Goal: Navigation & Orientation: Understand site structure

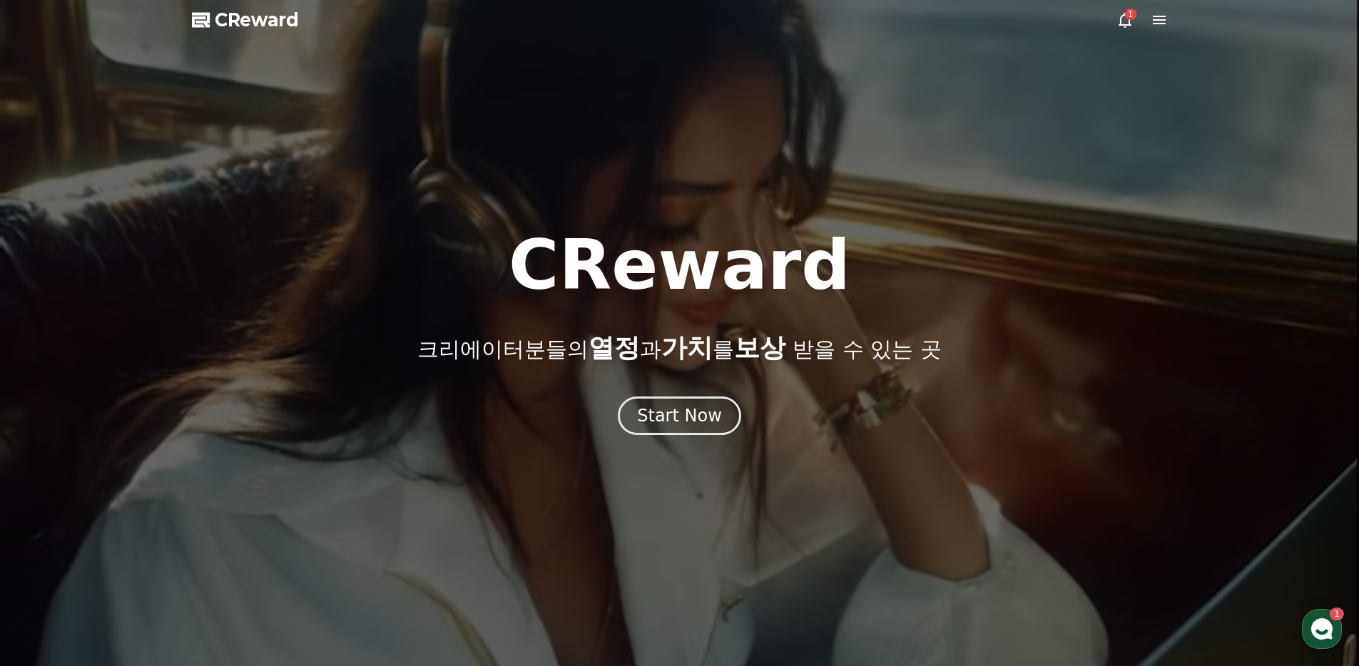
click at [679, 435] on button "Start Now" at bounding box center [679, 416] width 123 height 39
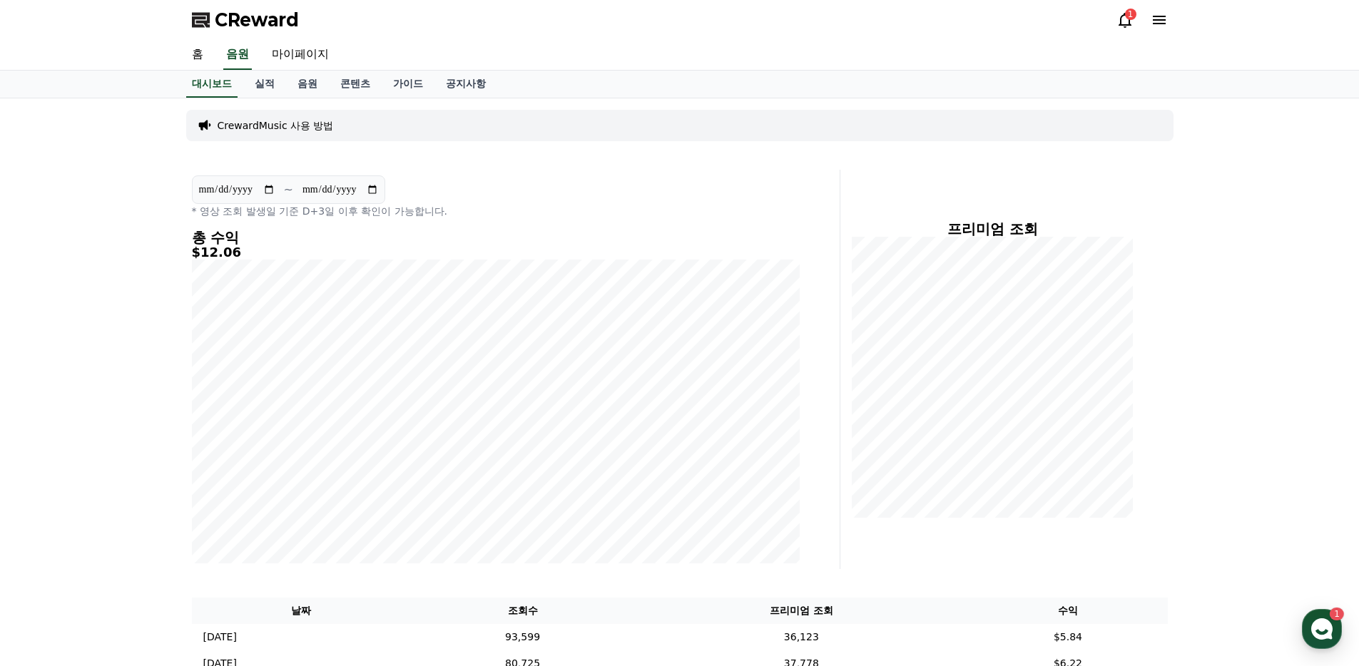
click at [1123, 20] on icon at bounding box center [1125, 19] width 17 height 17
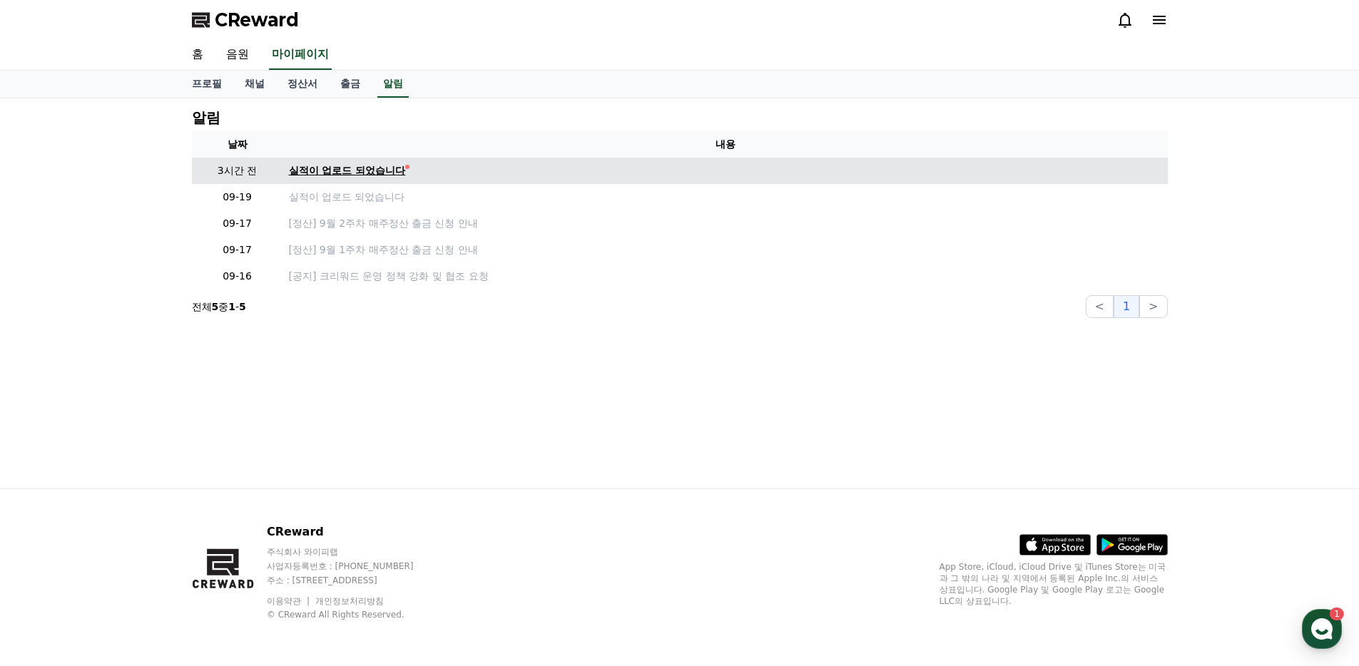
click at [305, 173] on div "실적이 업로드 되었습니다" at bounding box center [347, 170] width 117 height 15
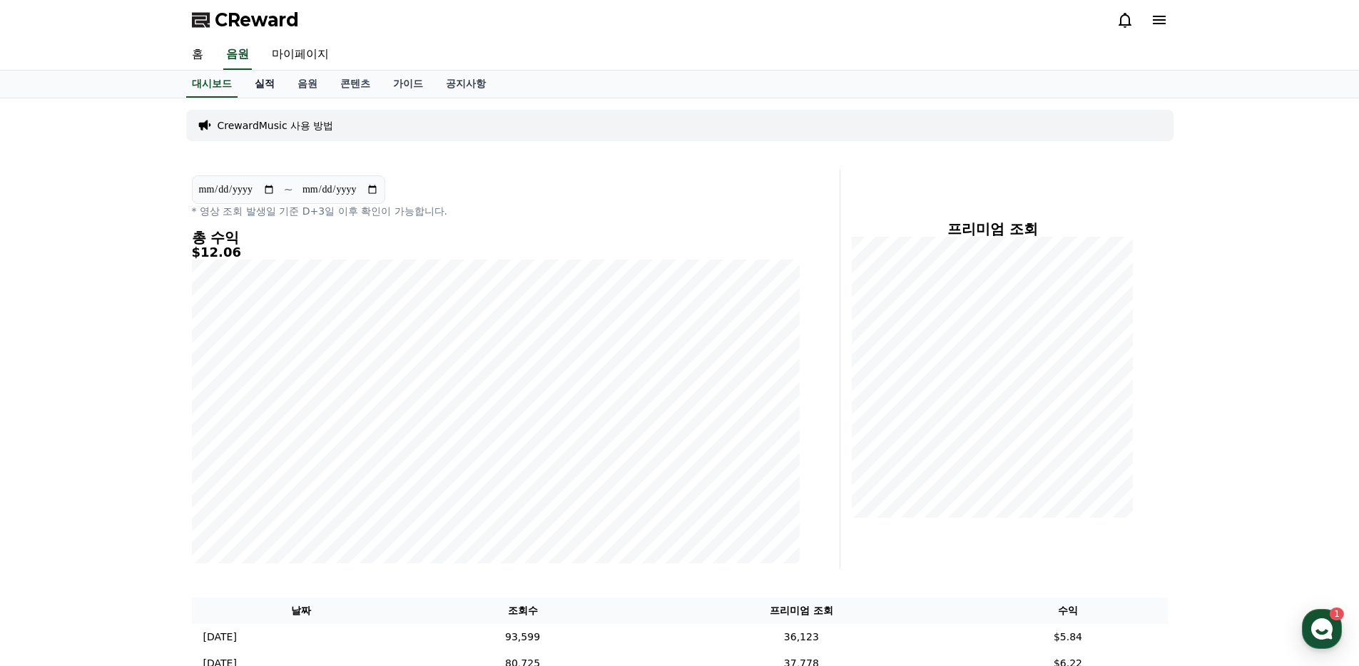
click at [273, 92] on link "실적" at bounding box center [264, 84] width 43 height 27
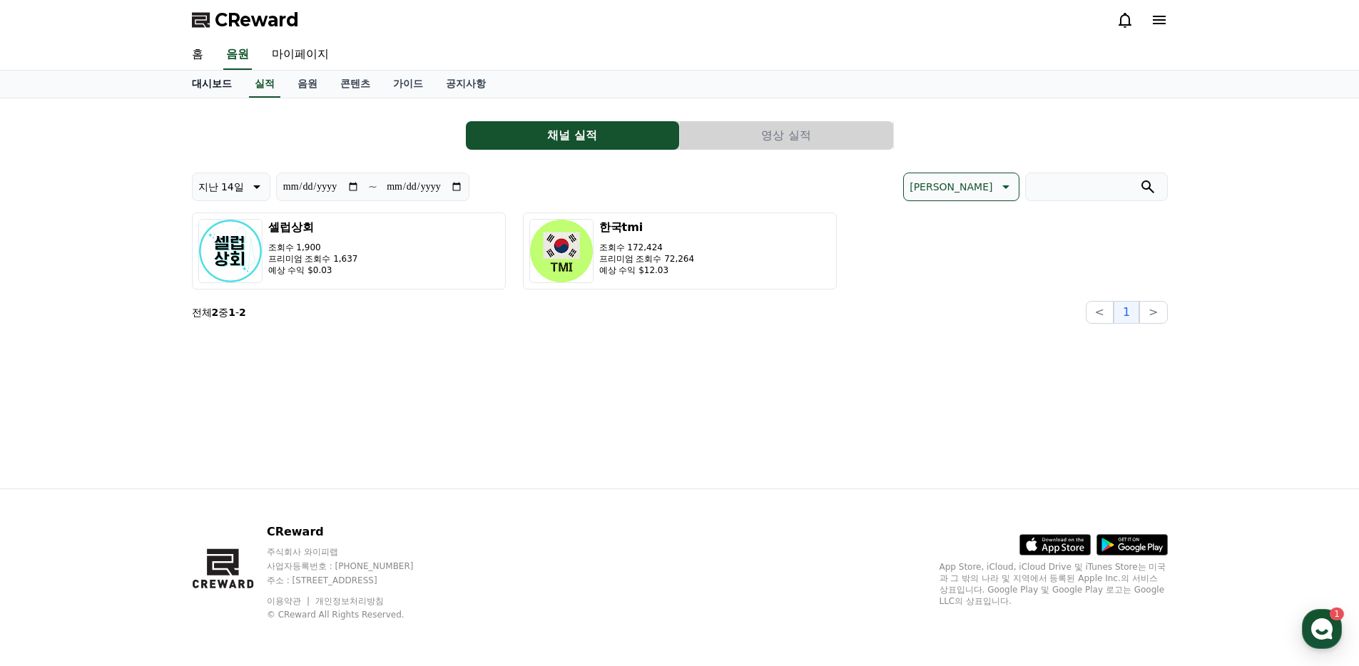
click at [206, 89] on link "대시보드" at bounding box center [212, 84] width 63 height 27
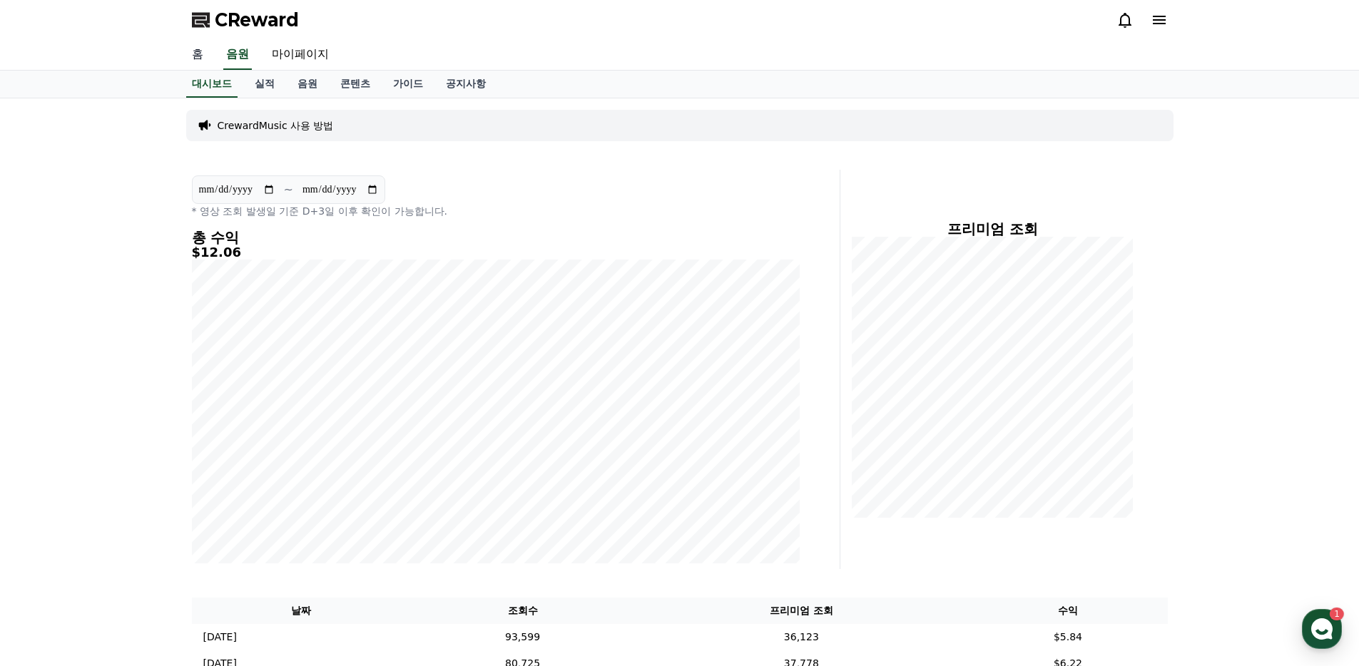
click at [196, 49] on link "홈" at bounding box center [198, 55] width 34 height 30
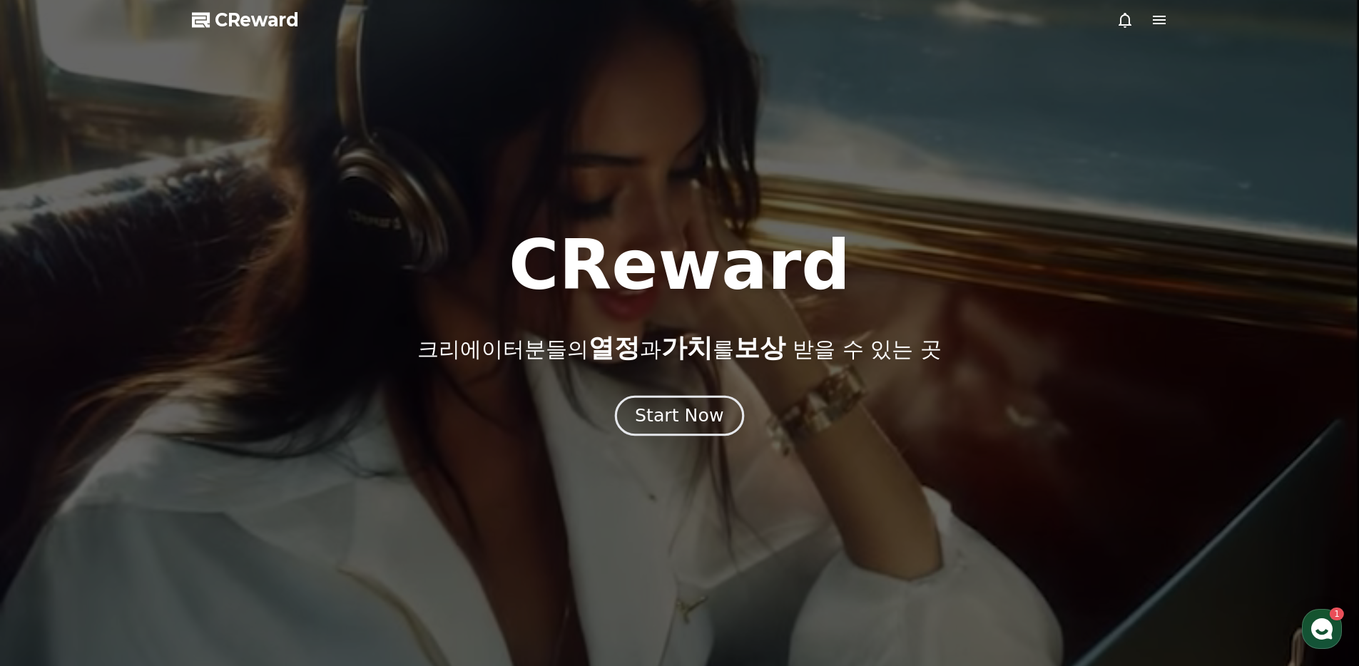
click at [690, 422] on div "Start Now" at bounding box center [679, 416] width 88 height 24
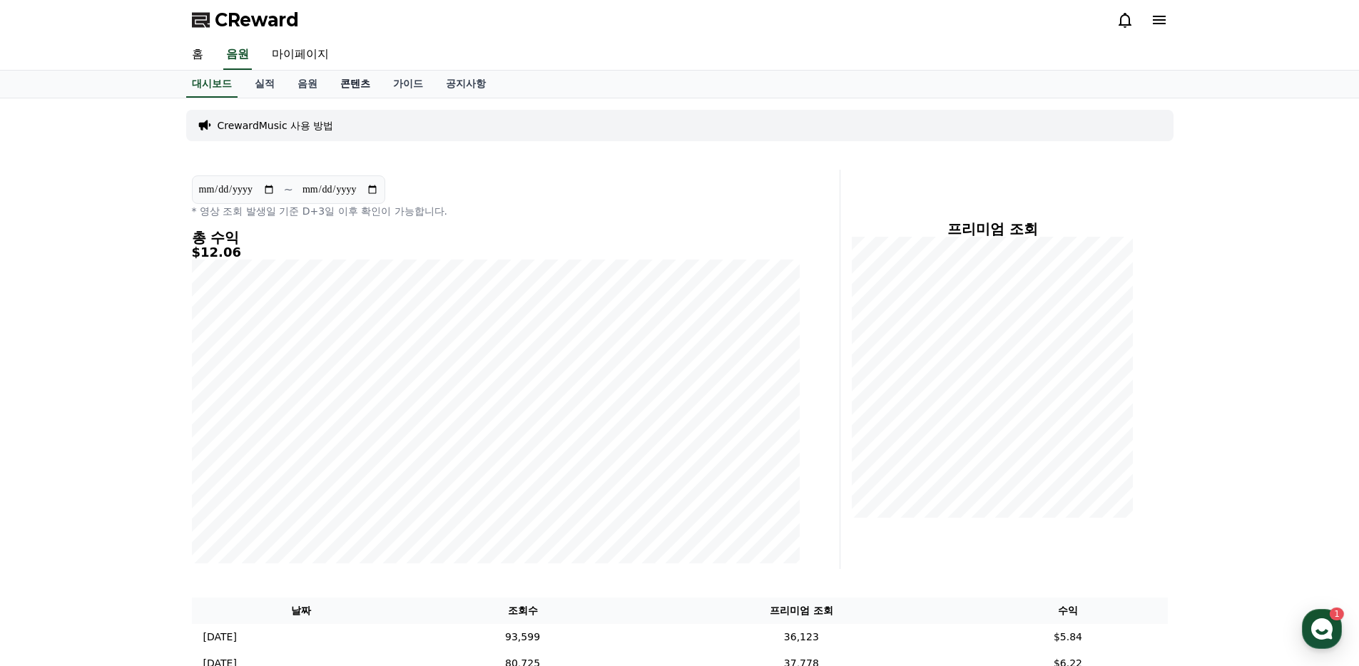
click at [341, 90] on link "콘텐츠" at bounding box center [355, 84] width 53 height 27
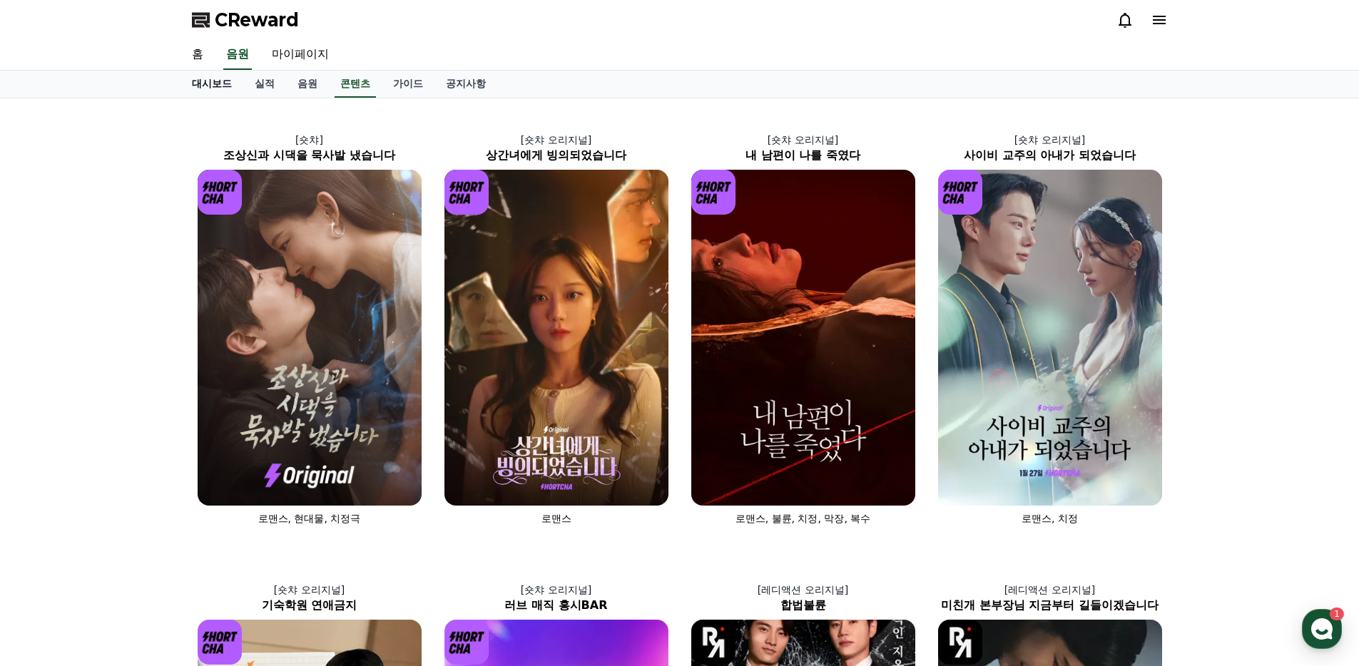
click at [205, 88] on link "대시보드" at bounding box center [212, 84] width 63 height 27
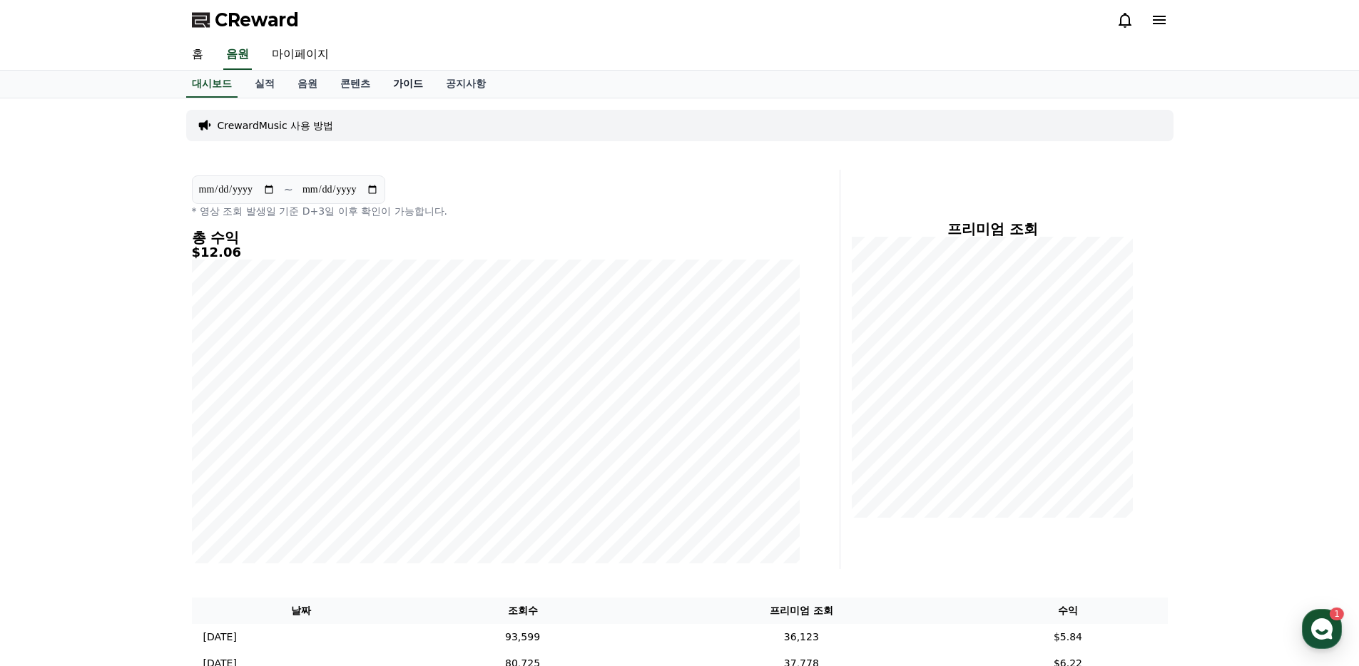
click at [382, 82] on link "가이드" at bounding box center [408, 84] width 53 height 27
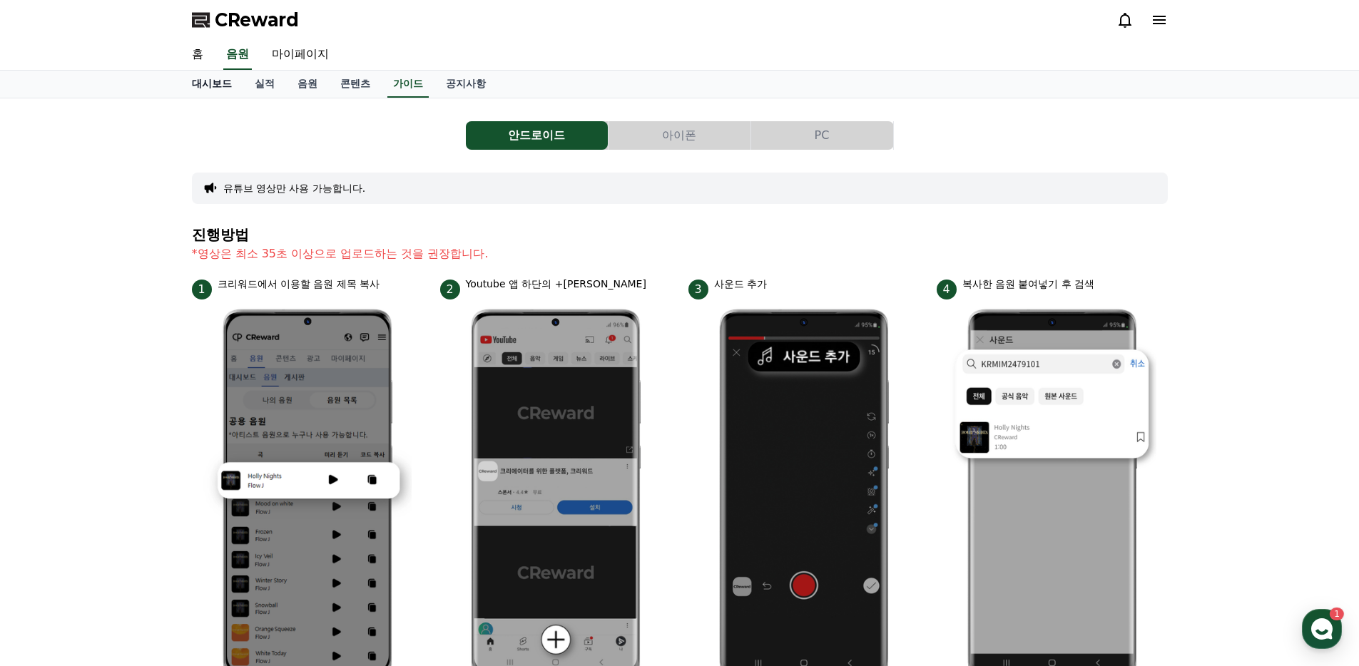
click at [217, 87] on link "대시보드" at bounding box center [212, 84] width 63 height 27
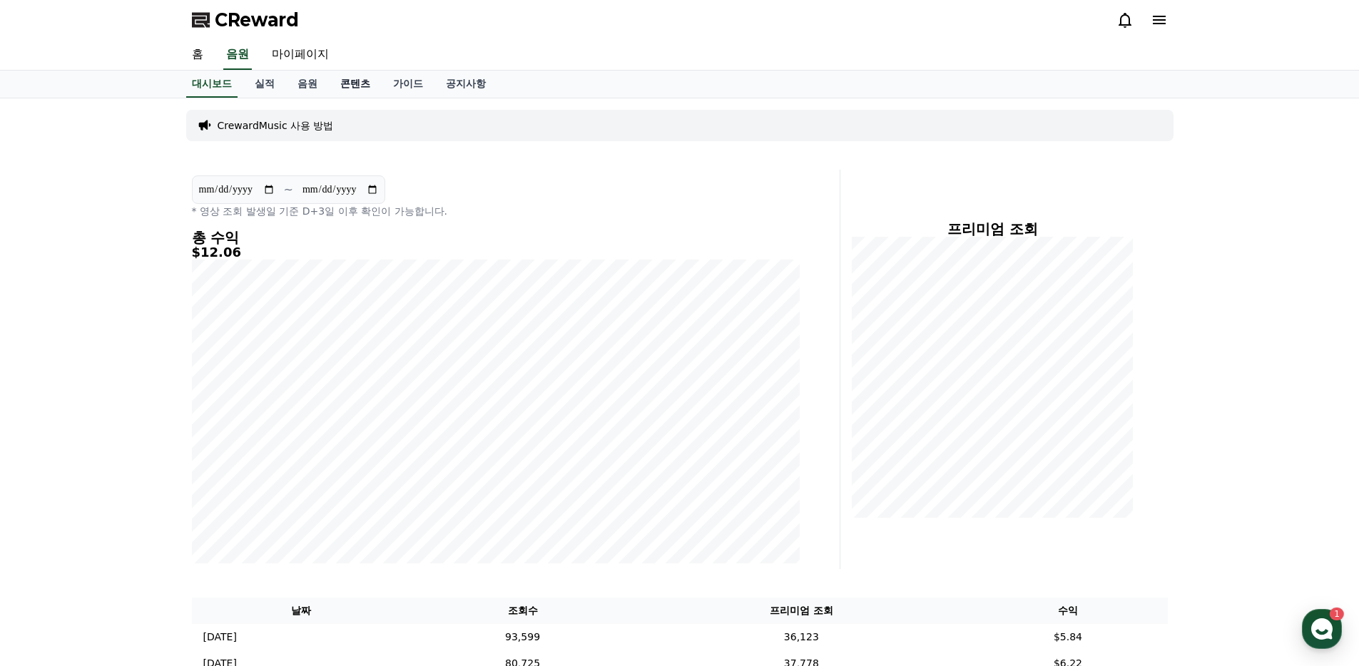
click at [329, 86] on link "콘텐츠" at bounding box center [355, 84] width 53 height 27
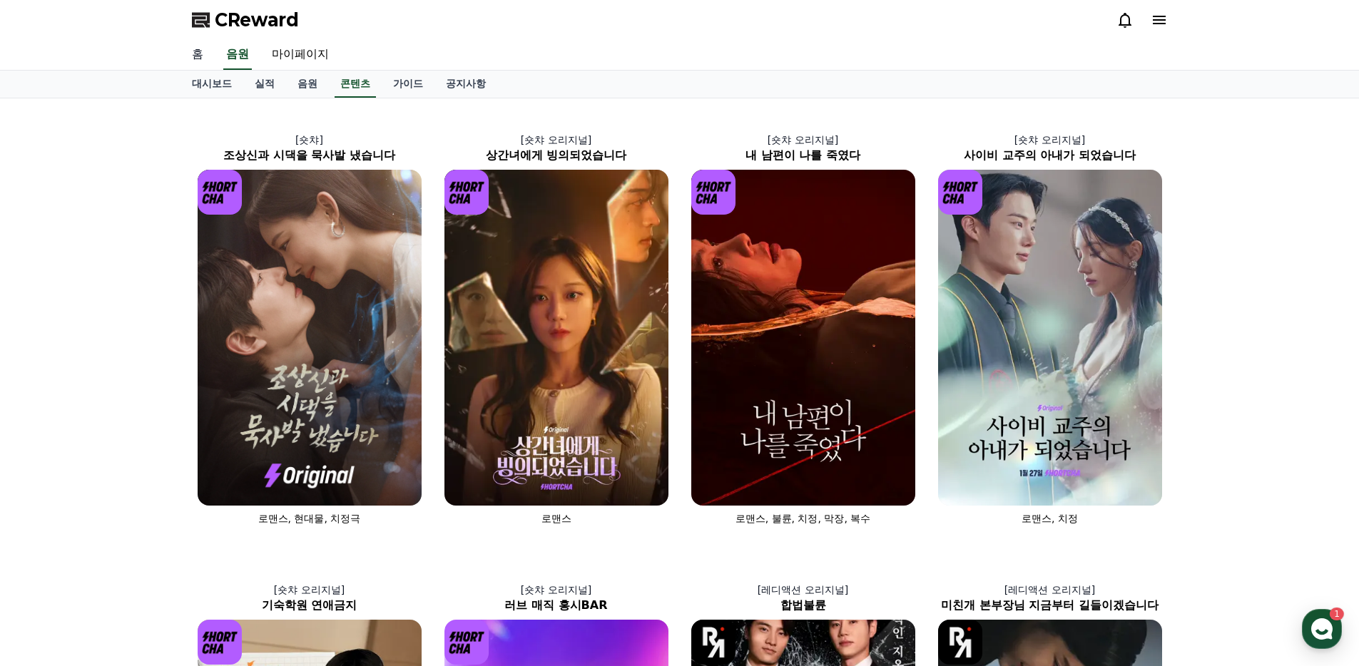
click at [191, 55] on link "홈" at bounding box center [198, 55] width 34 height 30
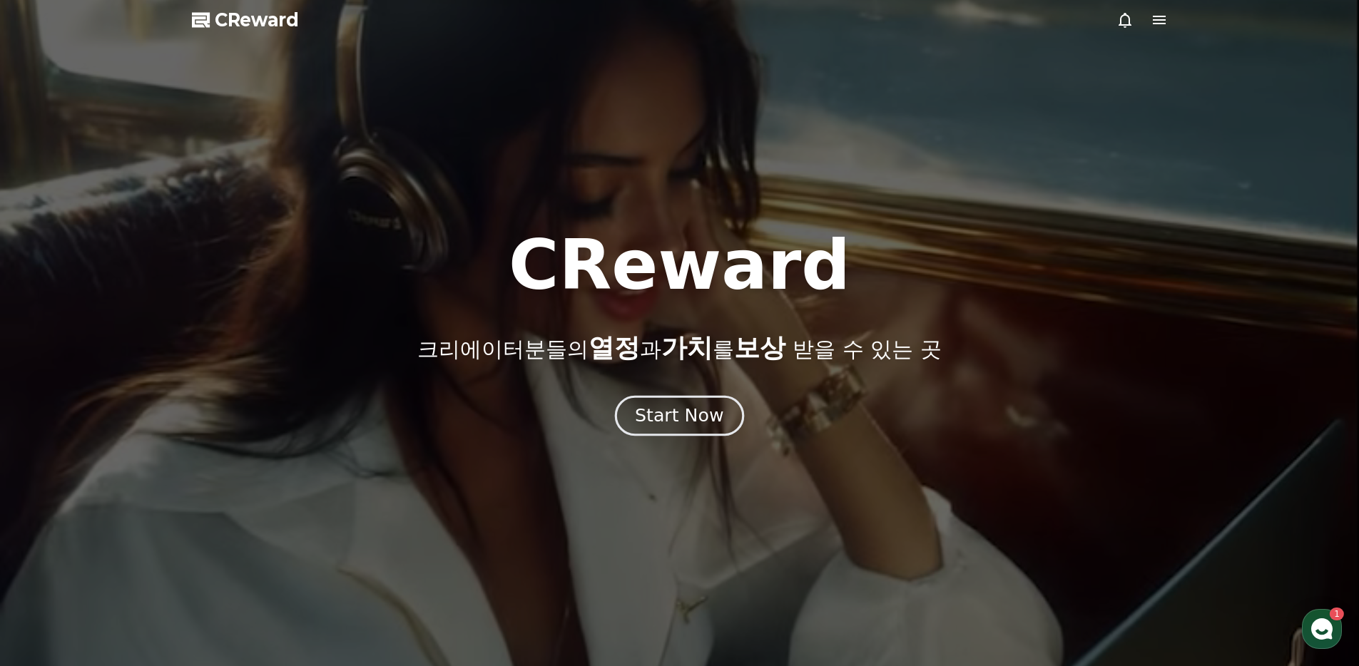
click at [701, 428] on button "Start Now" at bounding box center [679, 416] width 129 height 41
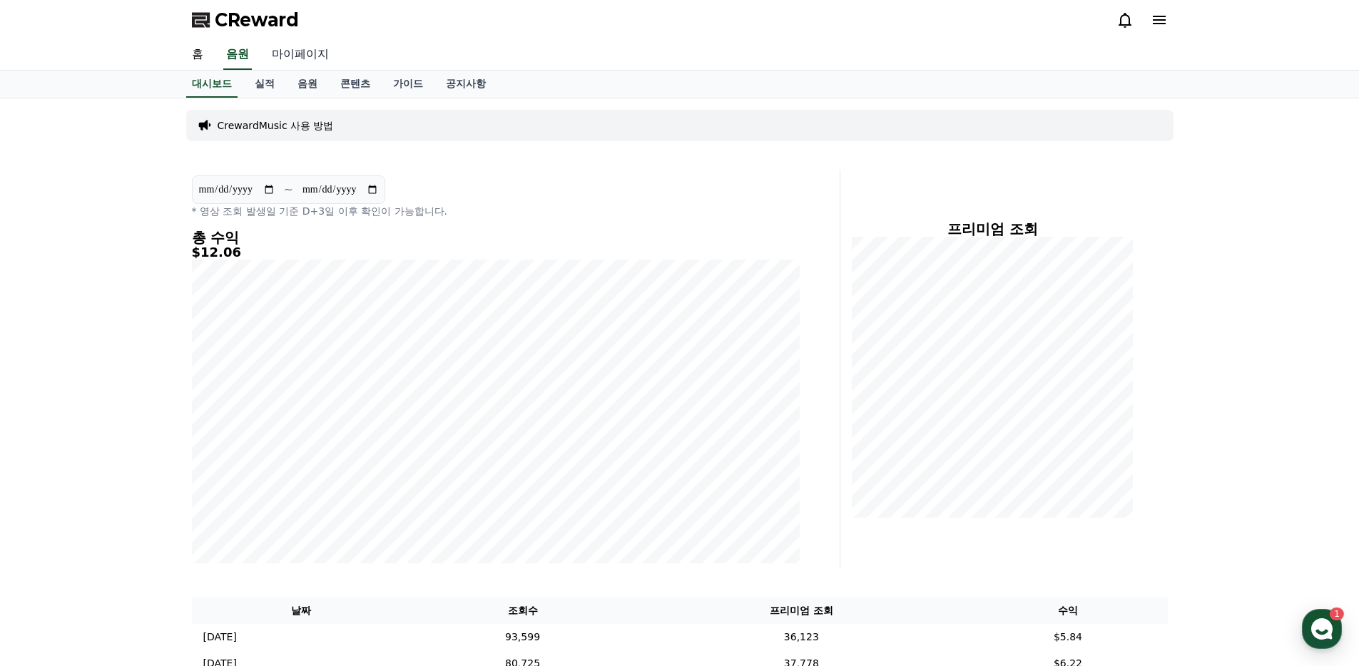
click at [305, 56] on link "마이페이지" at bounding box center [300, 55] width 80 height 30
select select "**********"
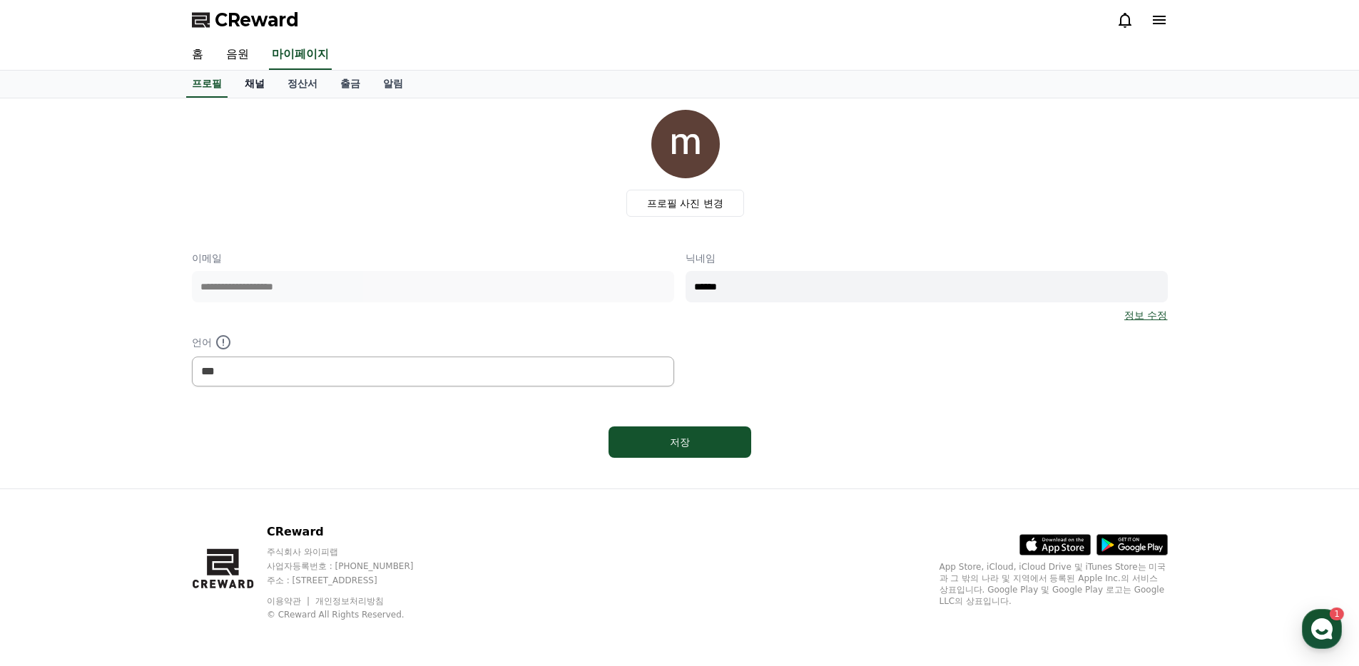
click at [250, 88] on link "채널" at bounding box center [254, 84] width 43 height 27
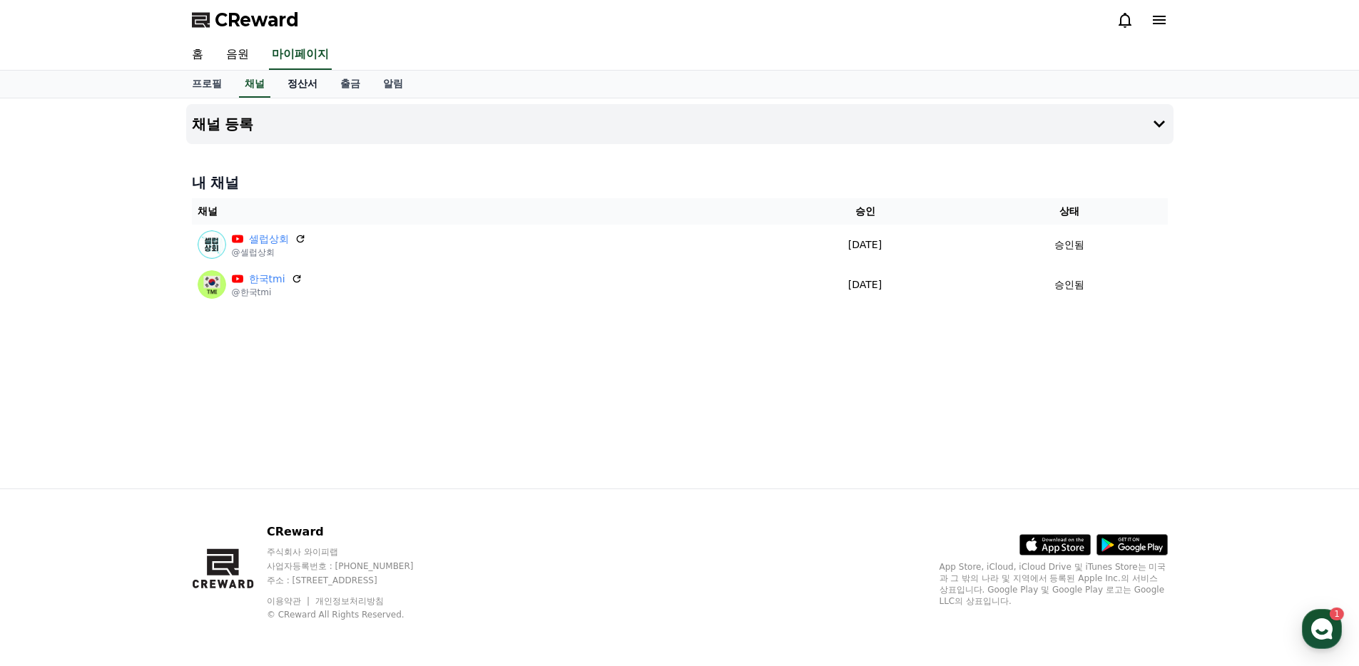
click at [276, 88] on link "정산서" at bounding box center [302, 84] width 53 height 27
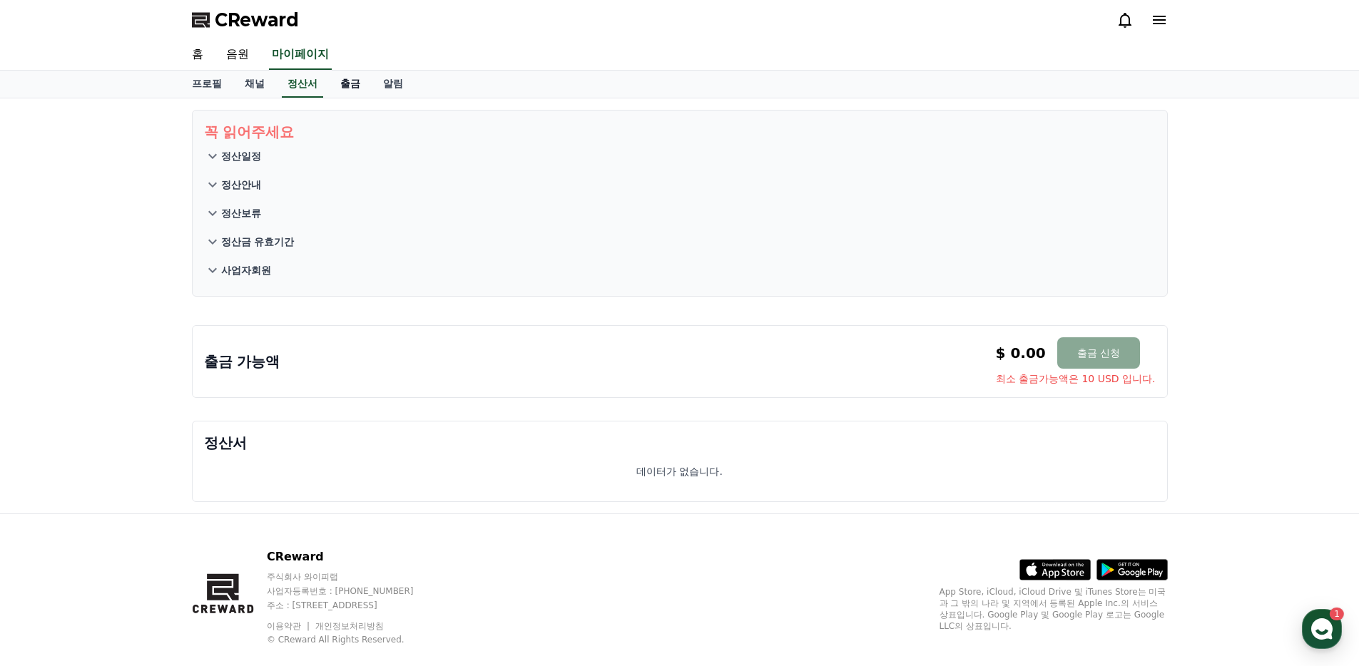
click at [329, 91] on link "출금" at bounding box center [350, 84] width 43 height 27
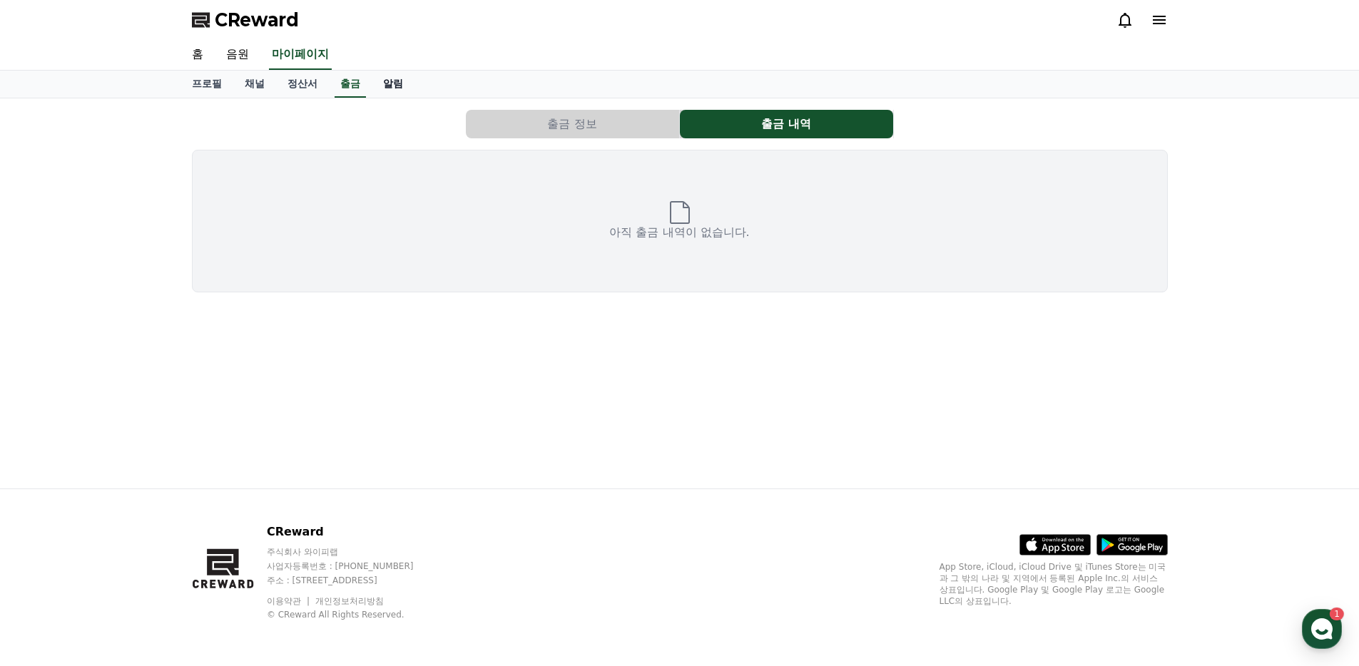
click at [372, 86] on link "알림" at bounding box center [393, 84] width 43 height 27
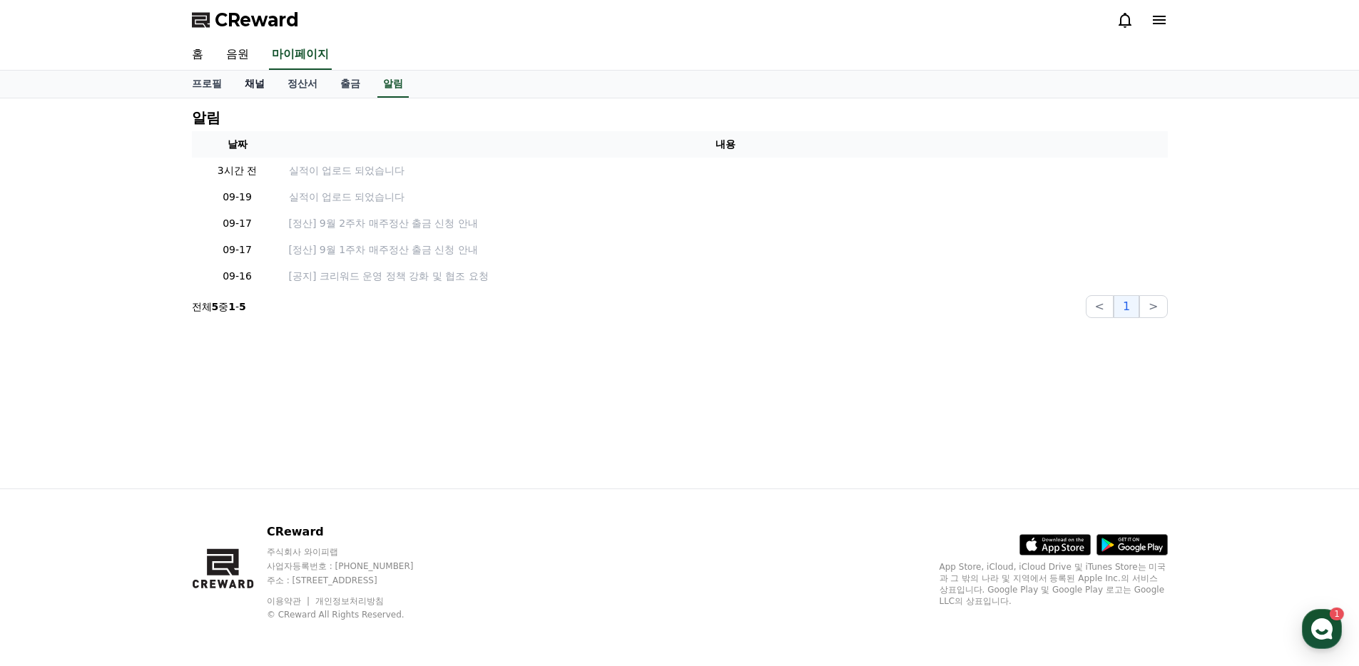
click at [248, 85] on link "채널" at bounding box center [254, 84] width 43 height 27
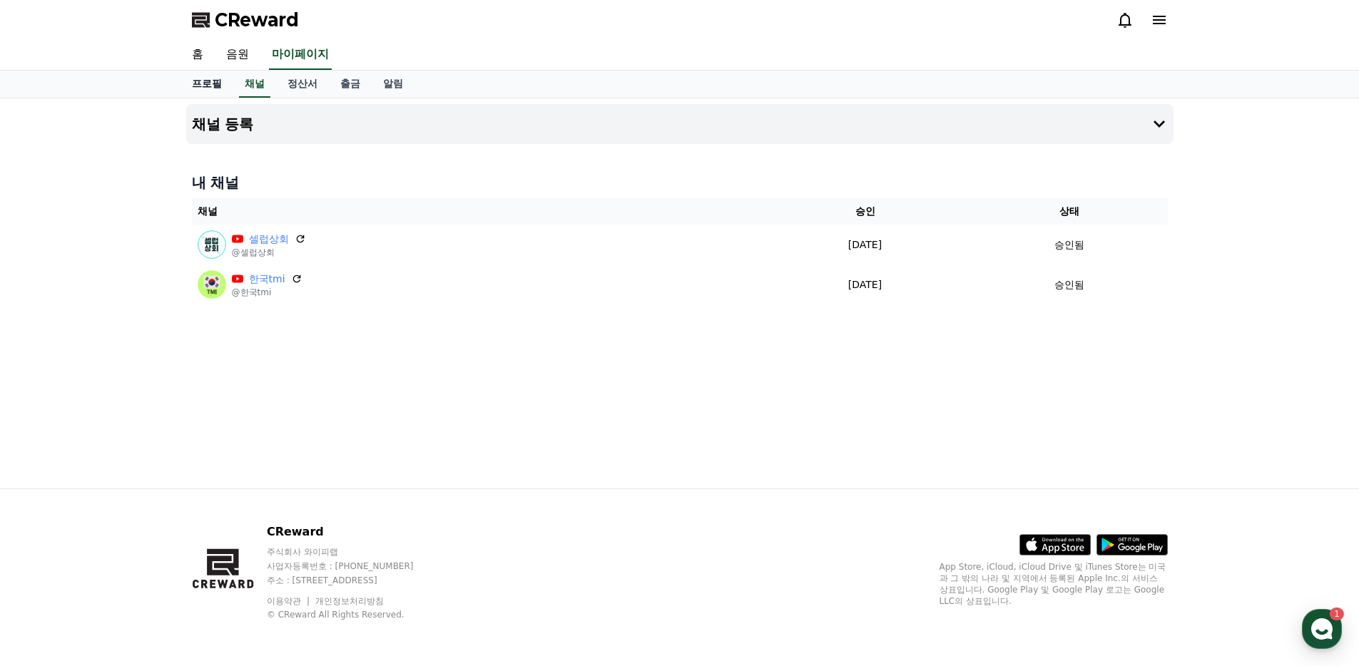
click at [217, 86] on link "프로필" at bounding box center [207, 84] width 53 height 27
select select "**********"
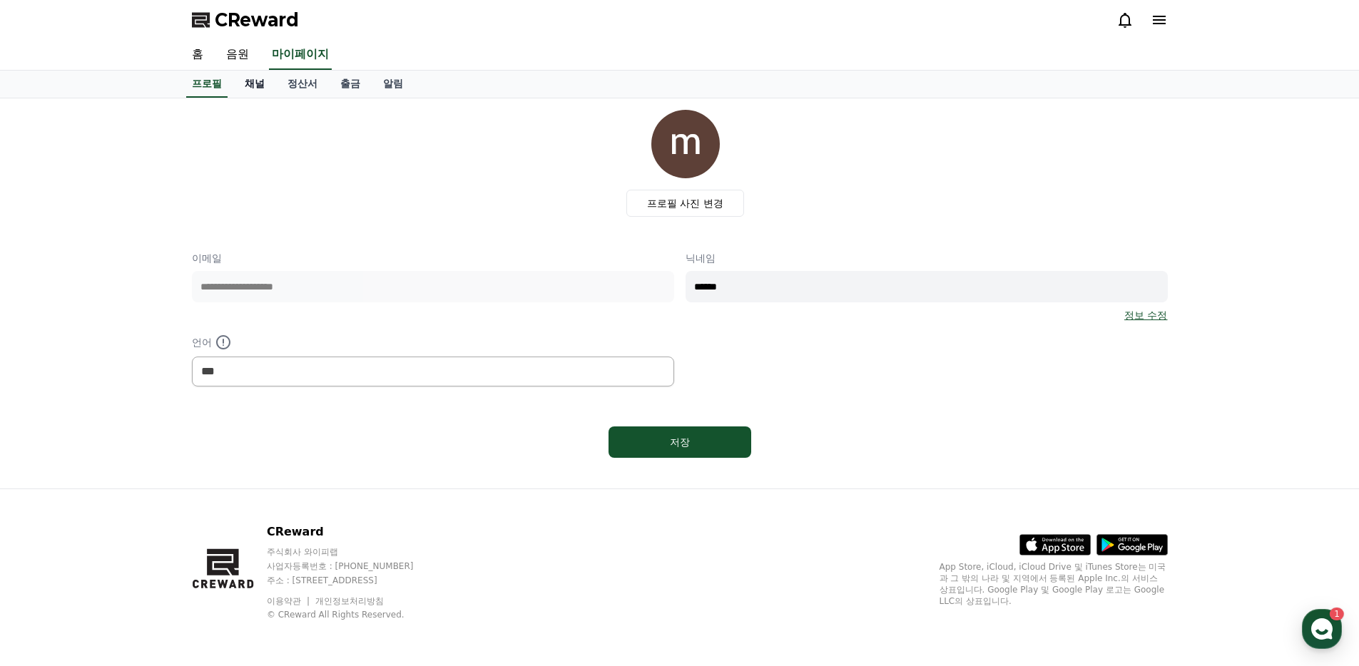
click at [249, 83] on link "채널" at bounding box center [254, 84] width 43 height 27
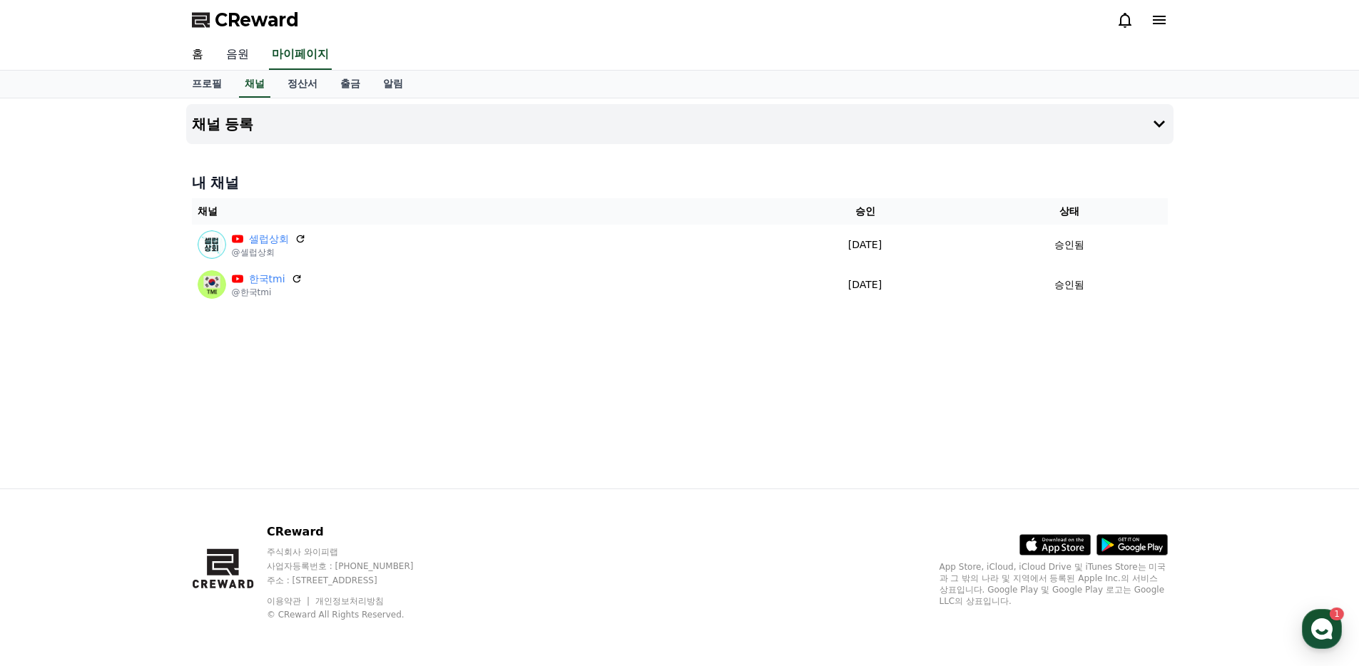
click at [221, 57] on link "음원" at bounding box center [238, 55] width 46 height 30
